Goal: Transaction & Acquisition: Subscribe to service/newsletter

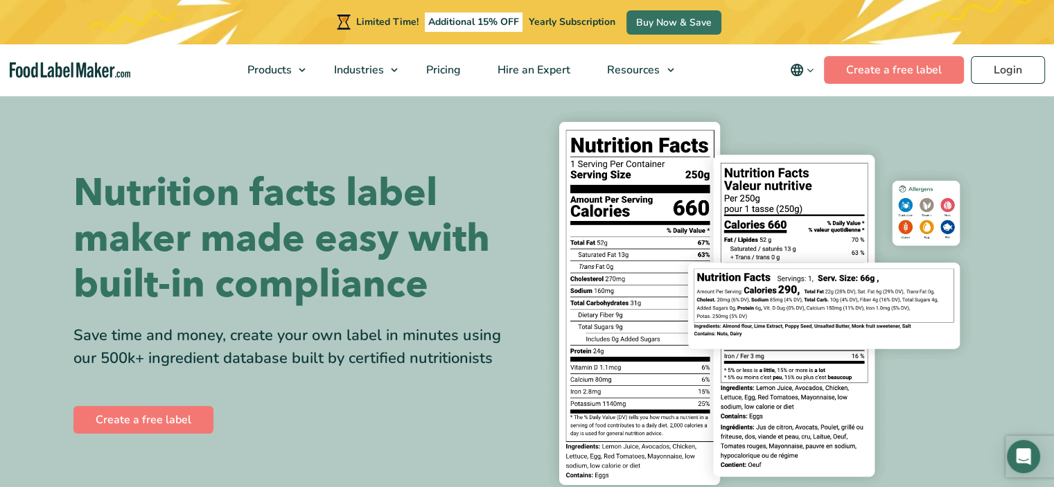
scroll to position [27, 0]
click at [268, 375] on div "Nutrition facts label maker made easy with built-in compliance Save time and mo…" at bounding box center [295, 303] width 444 height 266
click at [290, 341] on div "Save time and money, create your own label in minutes using our 500k+ ingredien…" at bounding box center [295, 347] width 444 height 46
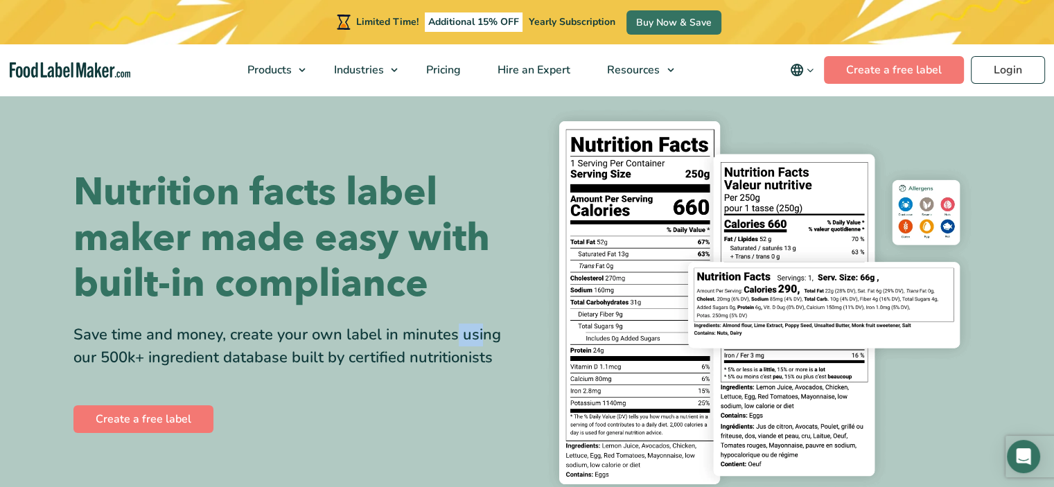
click at [290, 341] on div "Save time and money, create your own label in minutes using our 500k+ ingredien…" at bounding box center [295, 347] width 444 height 46
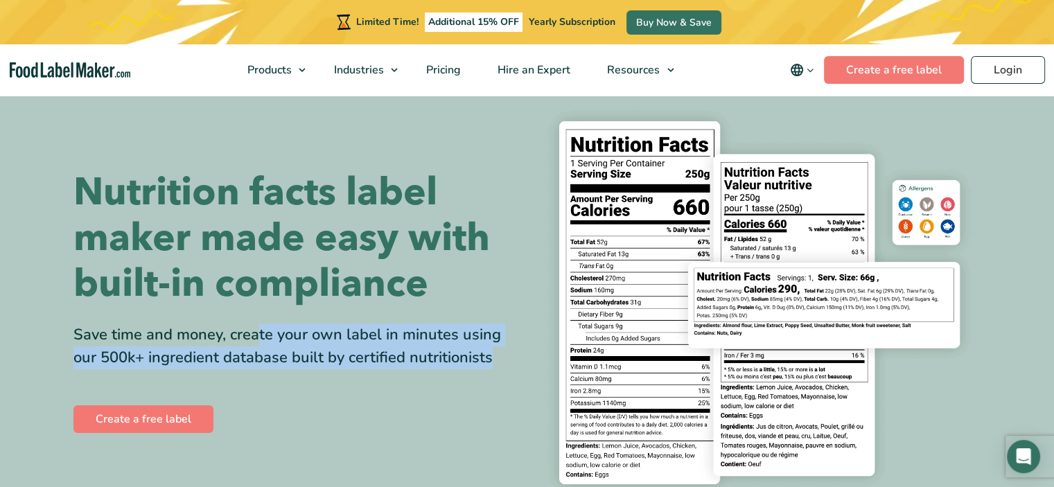
click at [290, 341] on div "Save time and money, create your own label in minutes using our 500k+ ingredien…" at bounding box center [295, 347] width 444 height 46
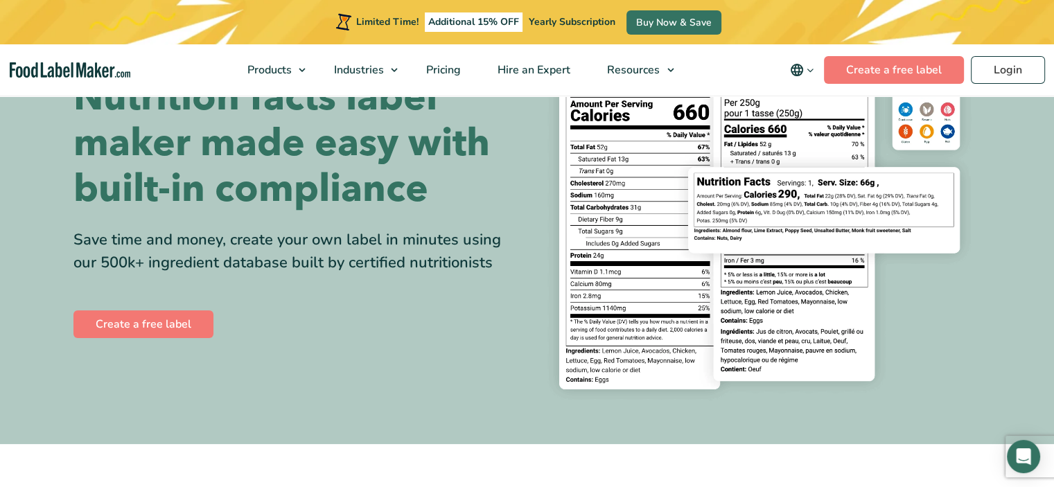
scroll to position [0, 0]
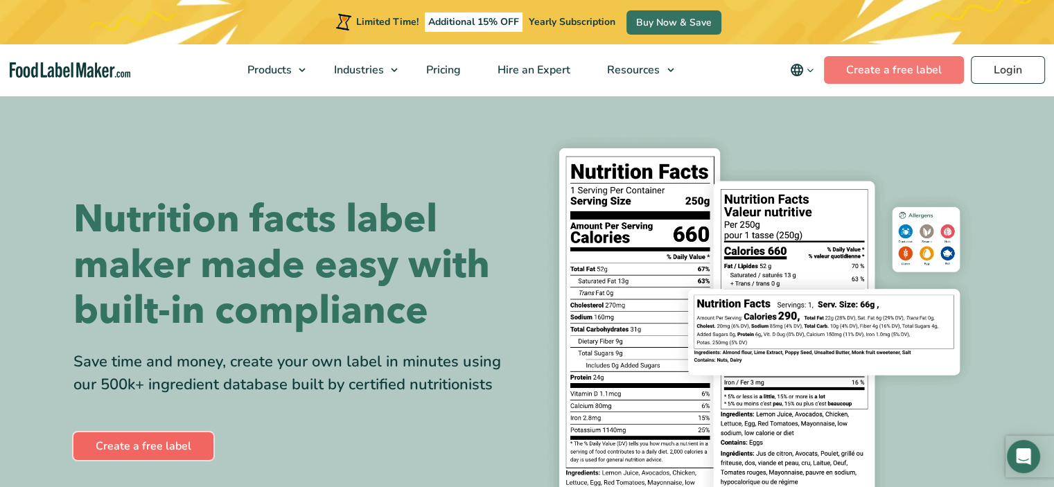
click at [150, 441] on link "Create a free label" at bounding box center [143, 447] width 140 height 28
